Goal: Complete application form

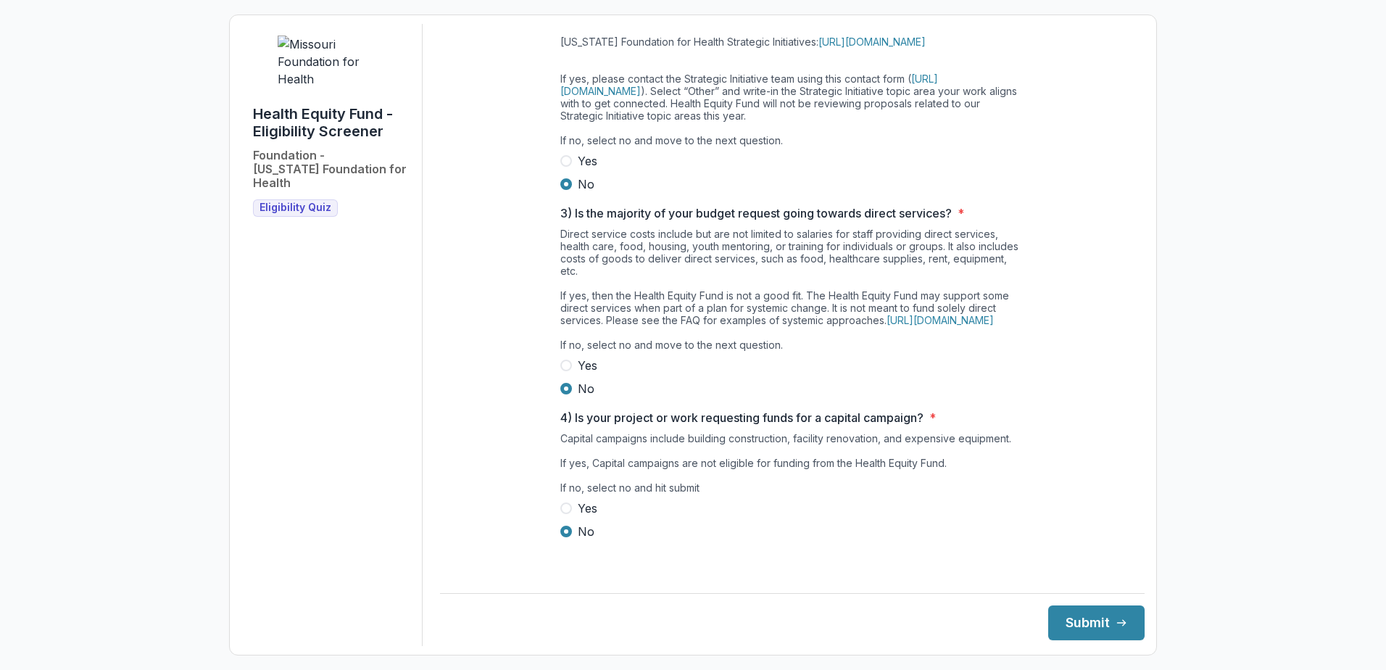
scroll to position [338, 0]
click at [1128, 627] on button "Submit" at bounding box center [1096, 622] width 96 height 35
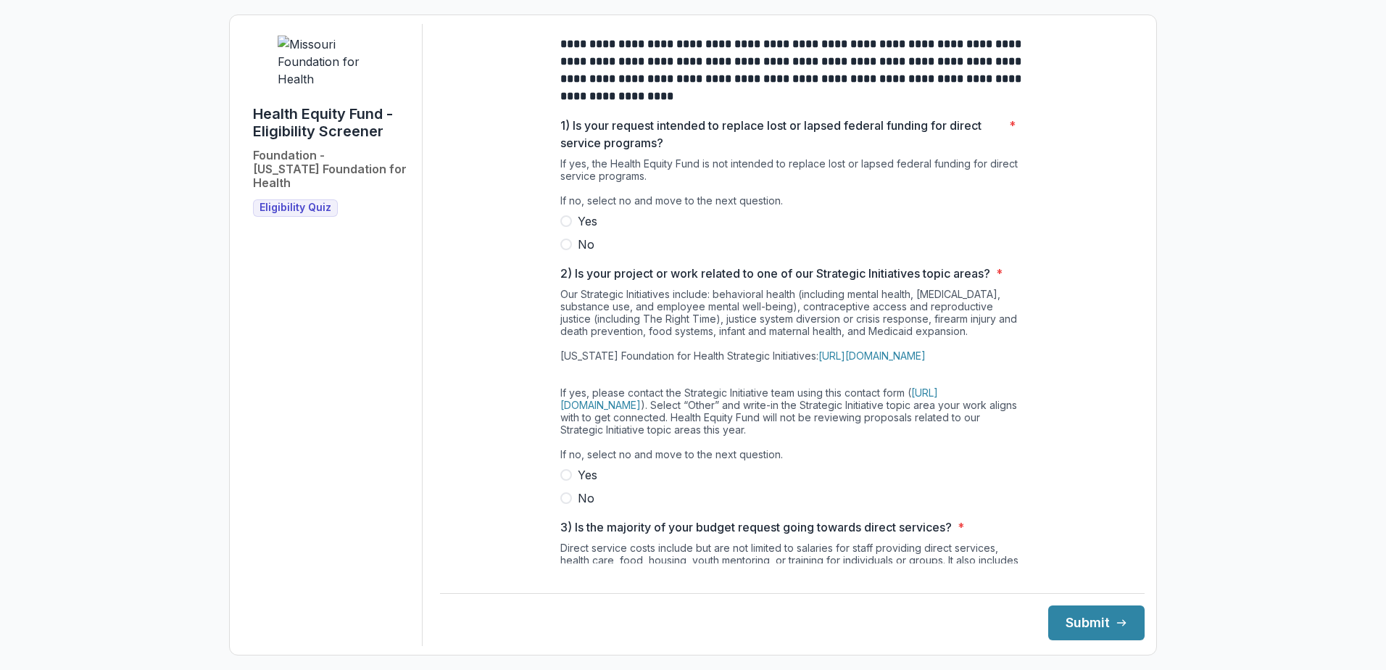
click at [575, 253] on label "No" at bounding box center [792, 244] width 464 height 17
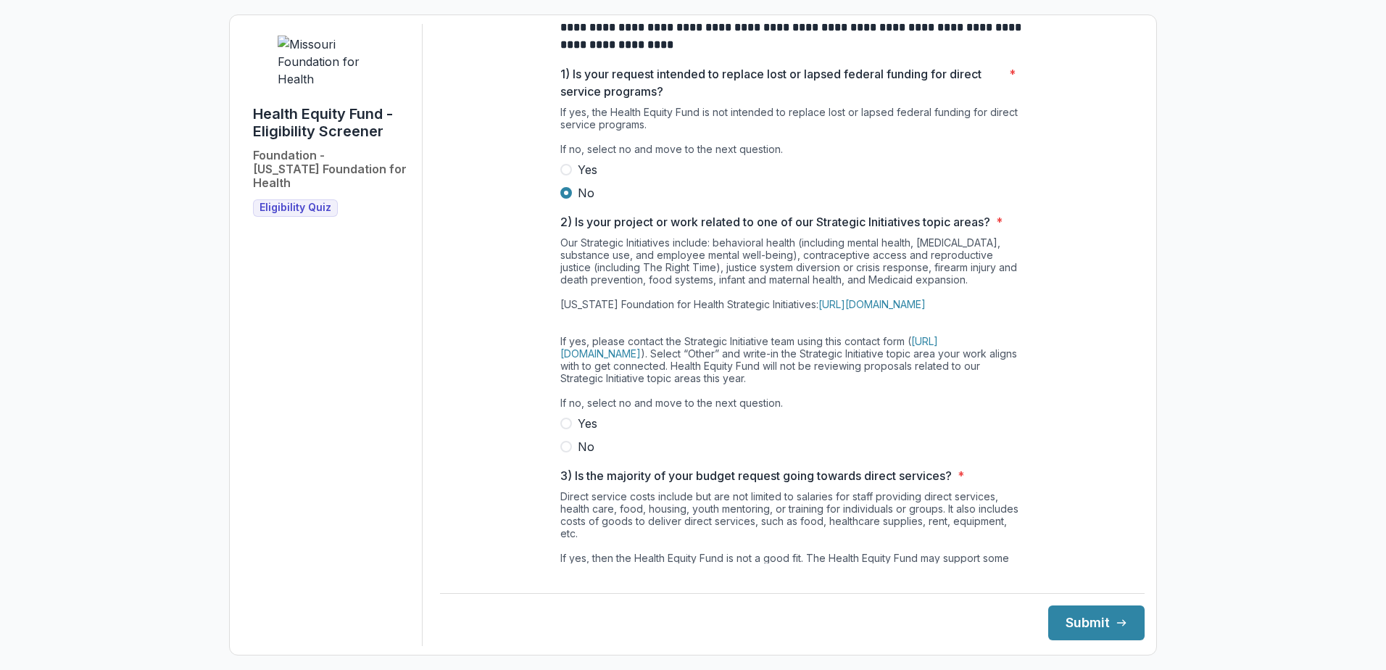
scroll to position [72, 0]
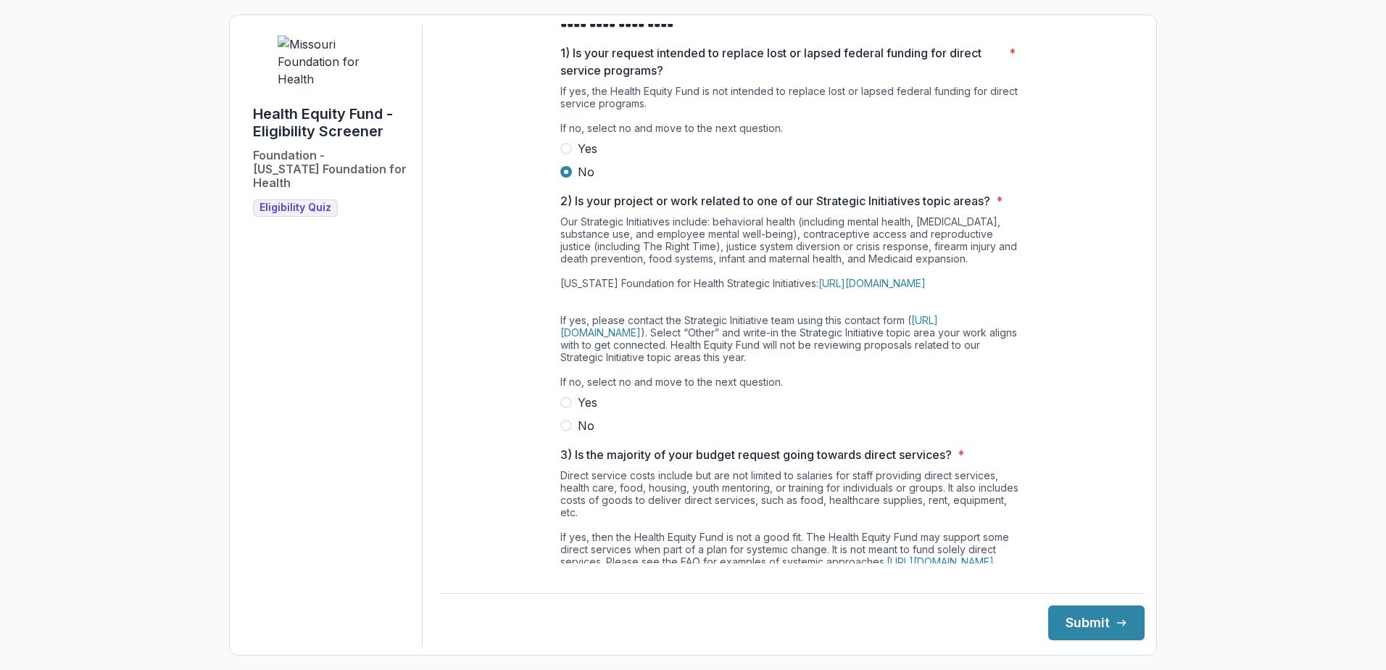
click at [581, 411] on span "Yes" at bounding box center [588, 402] width 20 height 17
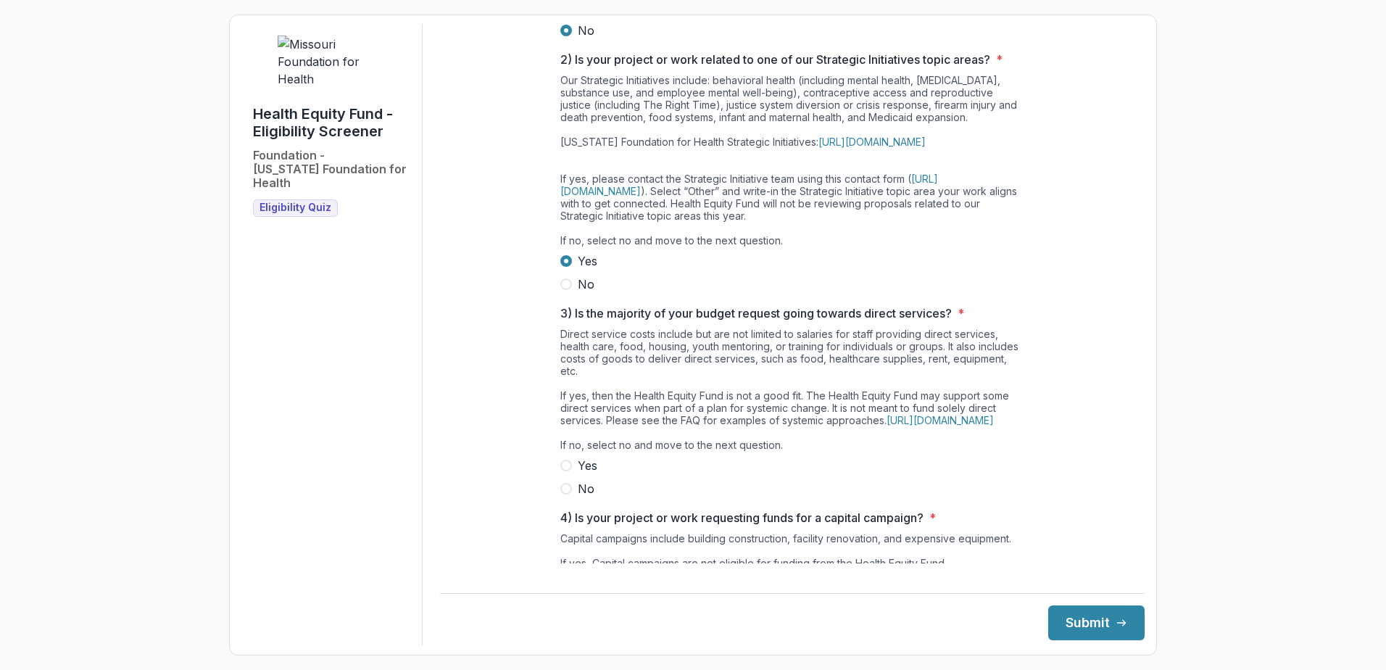
scroll to position [290, 0]
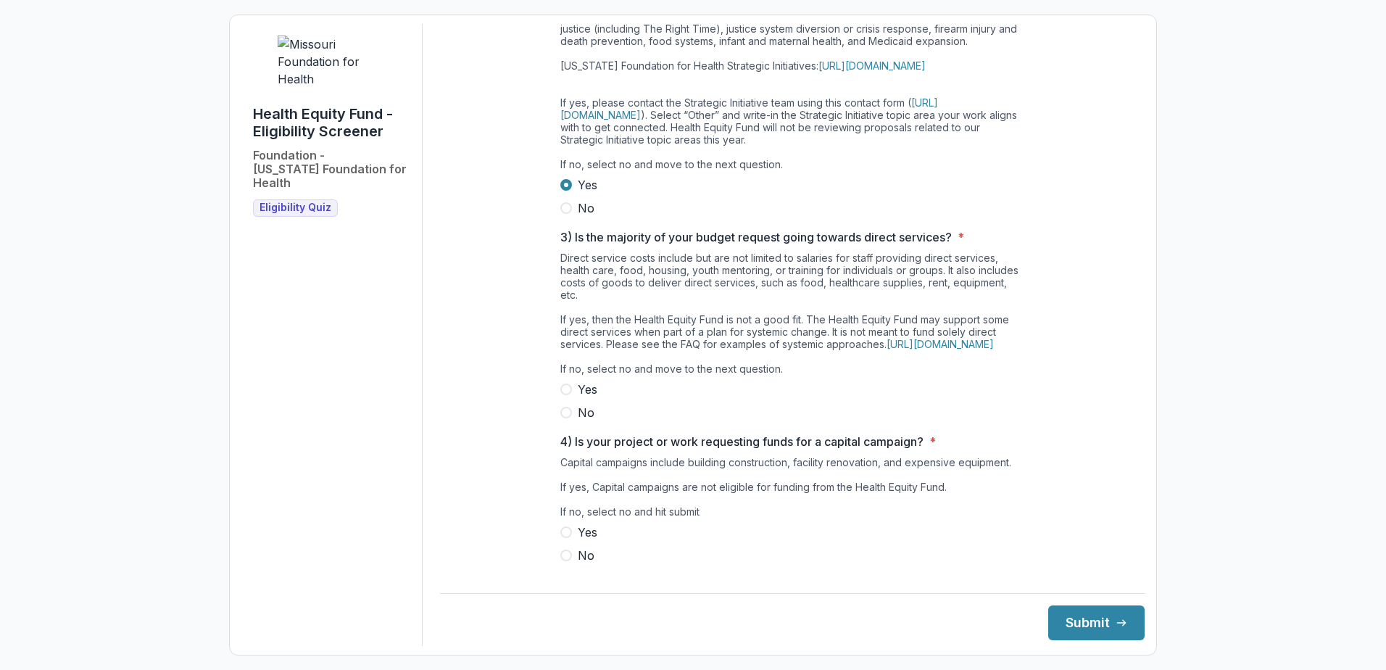
click at [583, 421] on span "No" at bounding box center [586, 412] width 17 height 17
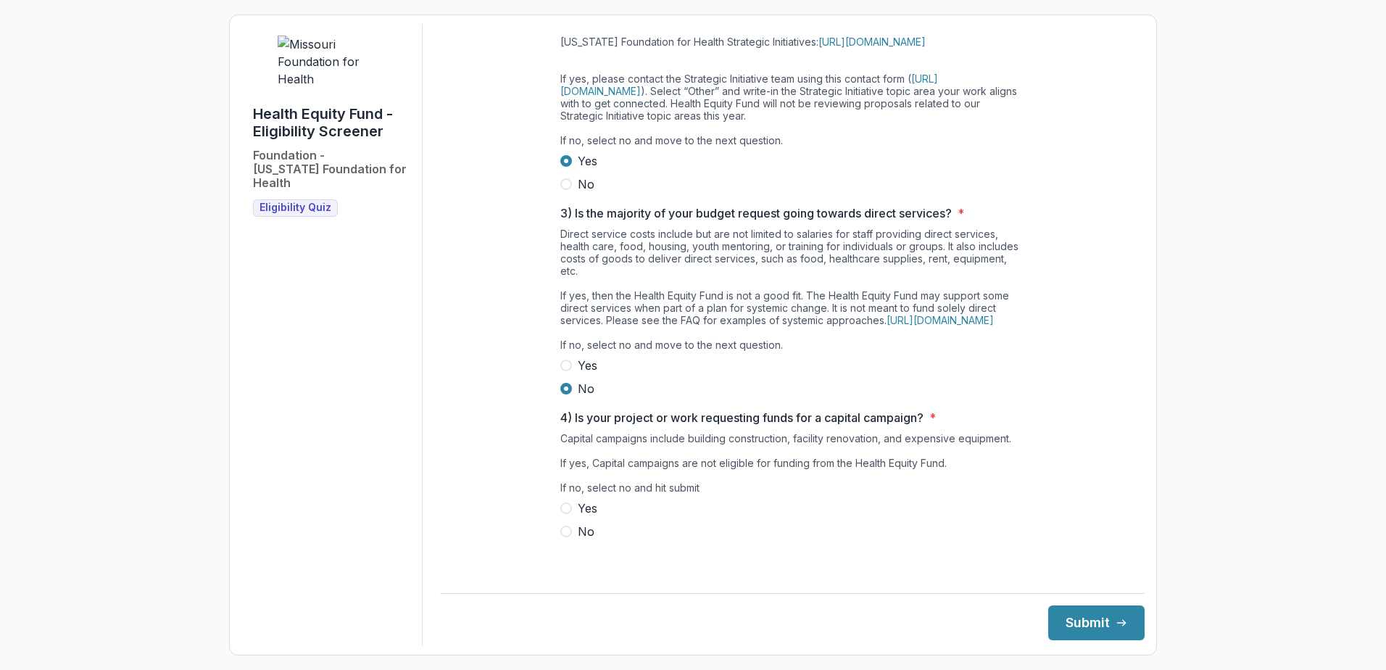
click at [581, 540] on span "No" at bounding box center [586, 531] width 17 height 17
click at [1085, 630] on button "Submit" at bounding box center [1096, 622] width 96 height 35
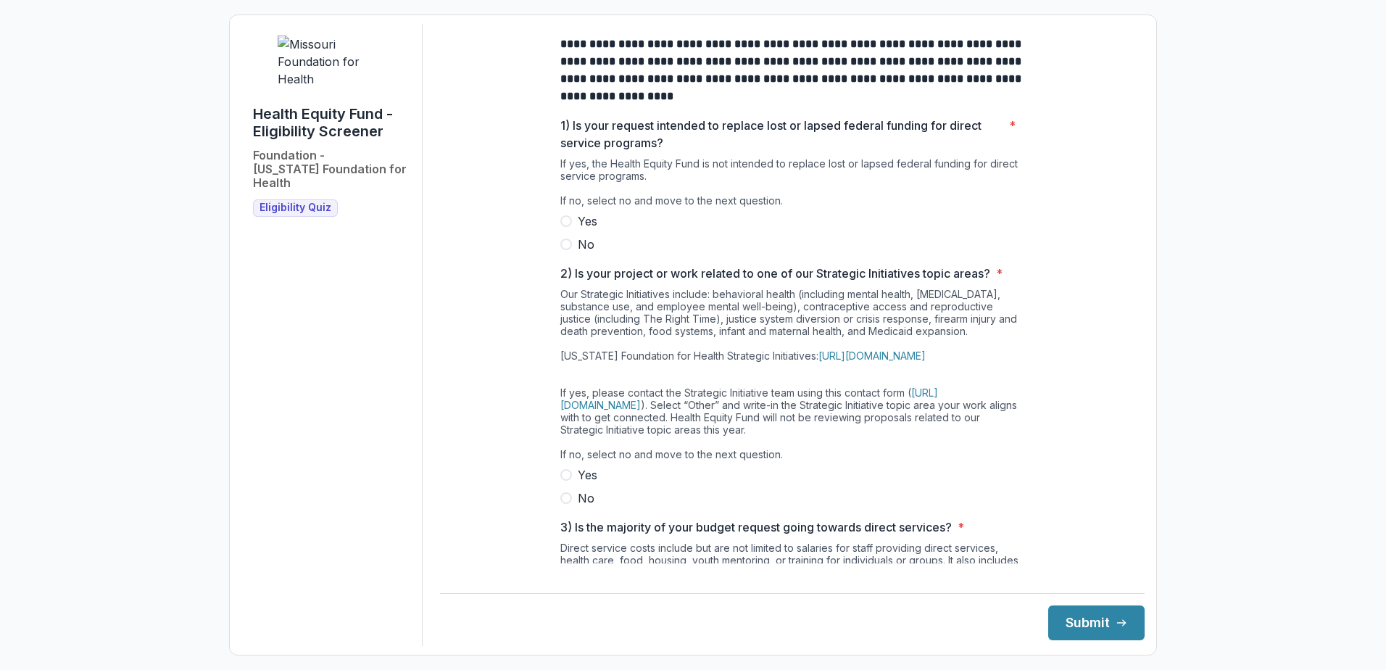
click at [584, 252] on span "No" at bounding box center [586, 244] width 17 height 17
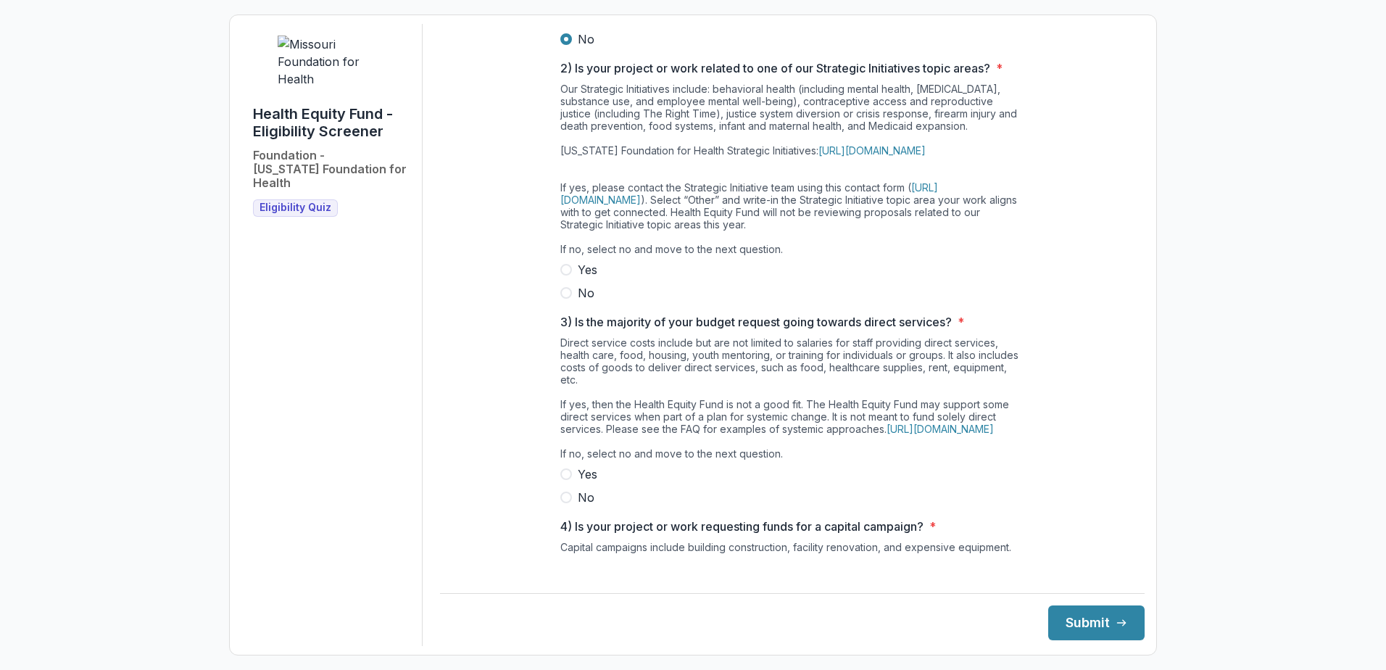
scroll to position [217, 0]
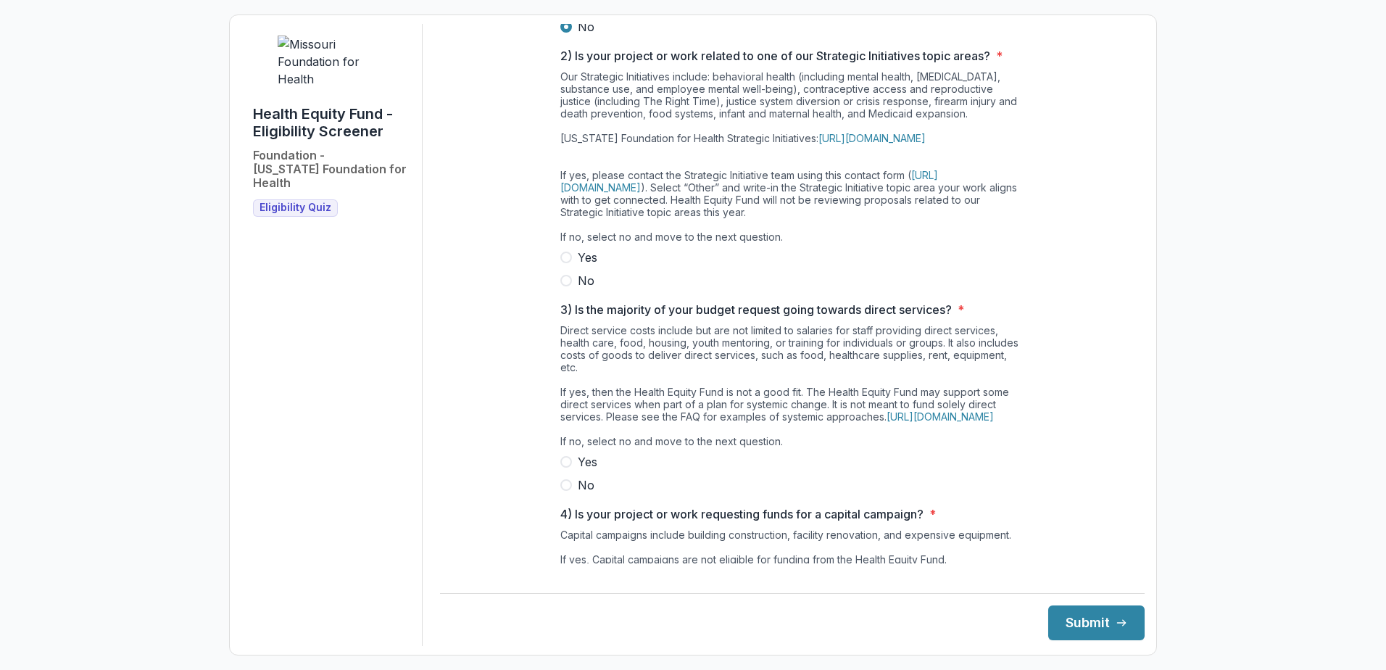
click at [560, 263] on span at bounding box center [566, 258] width 12 height 12
click at [561, 491] on span at bounding box center [566, 485] width 12 height 12
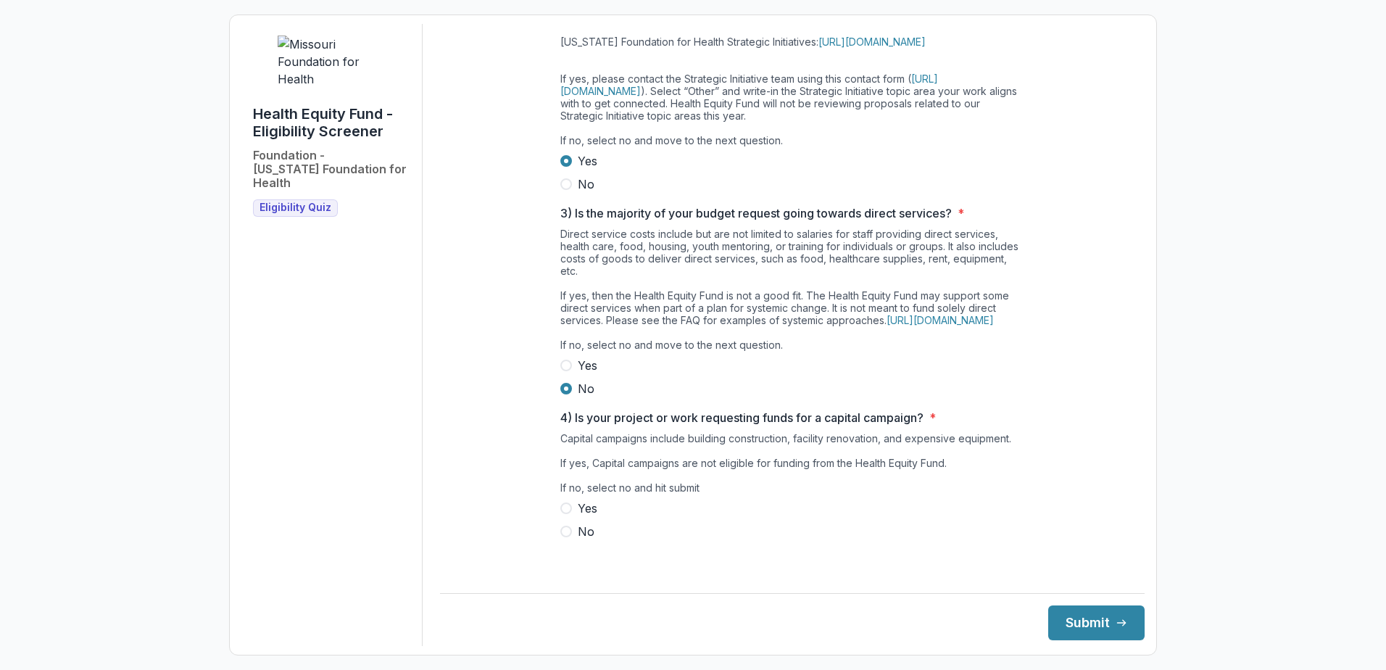
scroll to position [338, 0]
click at [568, 537] on span at bounding box center [566, 531] width 12 height 12
click at [1115, 620] on icon "submit" at bounding box center [1121, 623] width 12 height 12
